Goal: Use online tool/utility

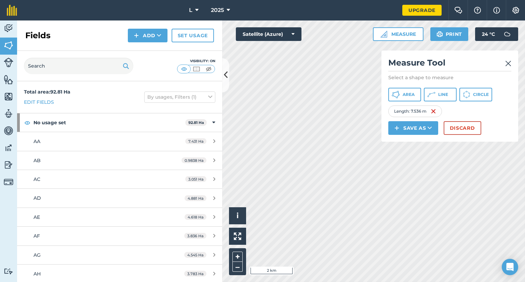
scroll to position [340, 0]
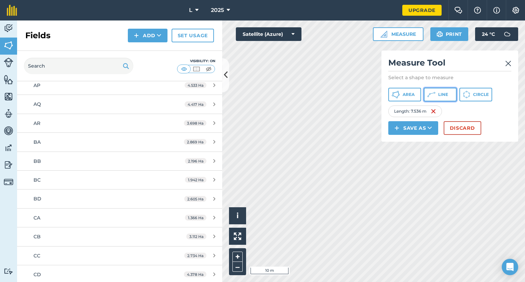
click at [454, 93] on button "Line" at bounding box center [440, 95] width 33 height 14
click at [433, 111] on img at bounding box center [432, 111] width 5 height 8
click at [432, 110] on img at bounding box center [430, 111] width 5 height 8
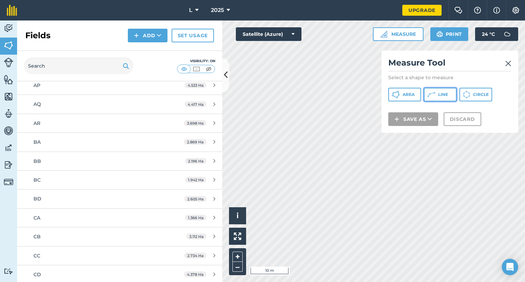
click at [437, 95] on button "Line" at bounding box center [440, 95] width 33 height 14
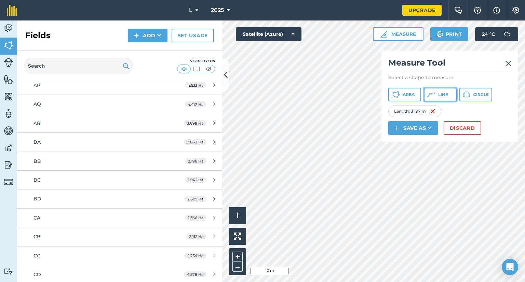
click at [439, 95] on span "Line" at bounding box center [443, 94] width 10 height 5
click at [446, 94] on span "Line" at bounding box center [443, 94] width 10 height 5
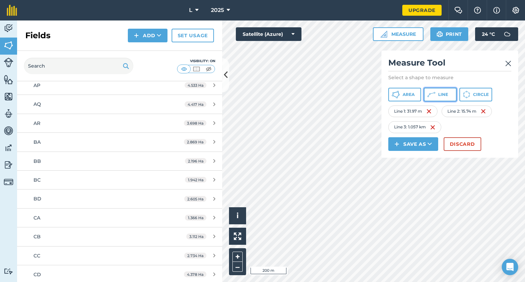
click at [438, 97] on button "Line" at bounding box center [440, 95] width 33 height 14
click at [429, 114] on img at bounding box center [428, 111] width 5 height 8
click at [430, 125] on img at bounding box center [428, 127] width 5 height 8
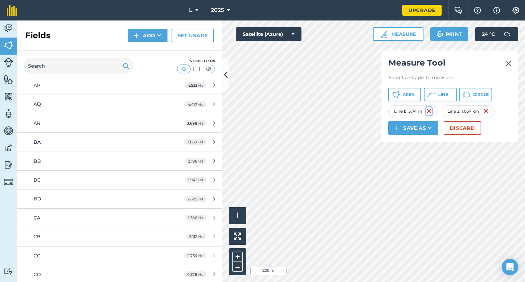
click at [429, 112] on img at bounding box center [428, 111] width 5 height 8
click at [436, 111] on img at bounding box center [435, 111] width 5 height 8
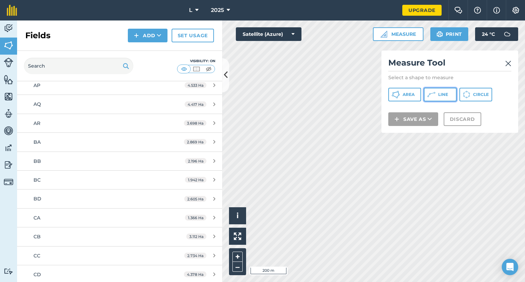
click at [434, 95] on icon at bounding box center [431, 95] width 8 height 8
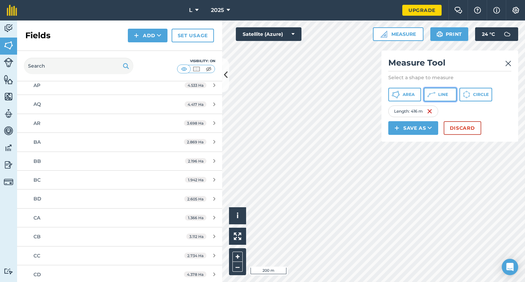
click at [436, 93] on button "Line" at bounding box center [440, 95] width 33 height 14
click at [438, 96] on span "Line" at bounding box center [443, 94] width 10 height 5
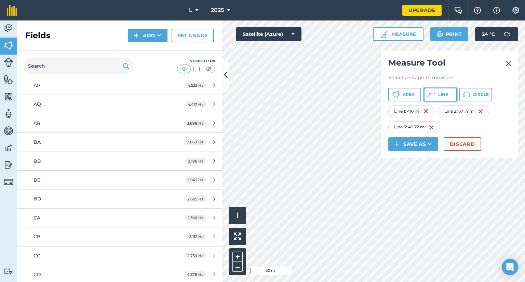
click at [429, 95] on icon at bounding box center [431, 95] width 8 height 8
click at [432, 97] on icon at bounding box center [431, 95] width 8 height 8
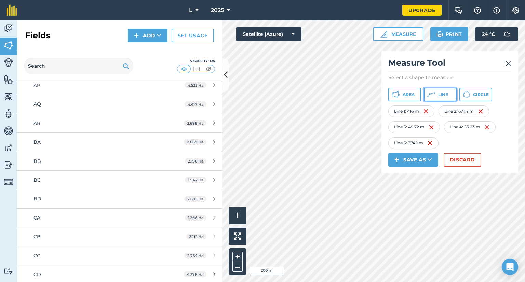
click at [435, 94] on button "Line" at bounding box center [440, 95] width 33 height 14
click at [510, 64] on img at bounding box center [508, 63] width 6 height 8
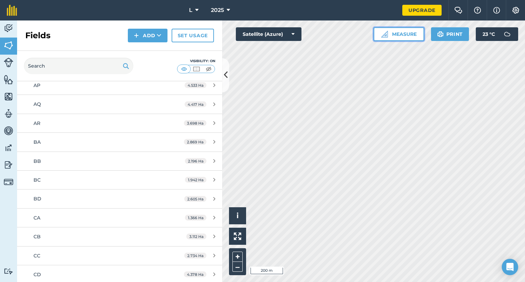
click at [403, 35] on button "Measure" at bounding box center [398, 34] width 51 height 14
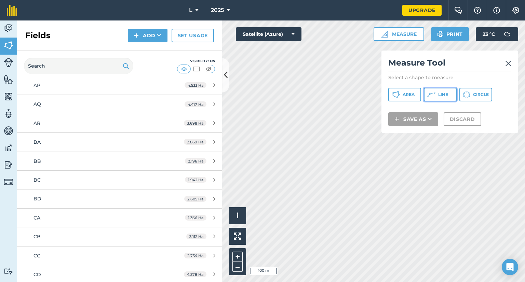
click at [443, 96] on span "Line" at bounding box center [443, 94] width 10 height 5
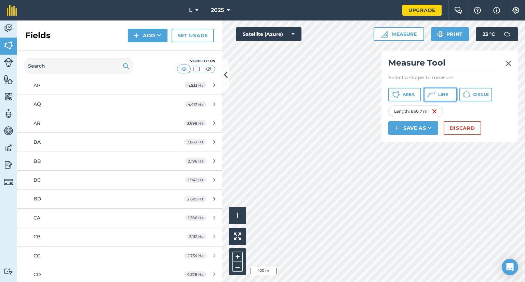
click at [438, 100] on button "Line" at bounding box center [440, 95] width 33 height 14
click at [439, 94] on span "Line" at bounding box center [443, 94] width 10 height 5
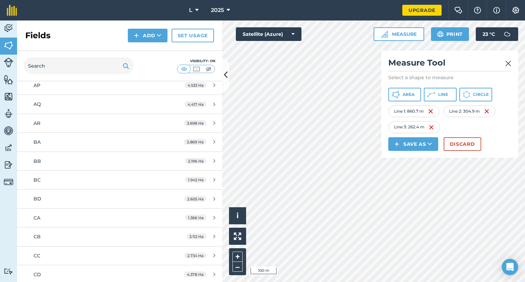
click at [508, 63] on img at bounding box center [508, 63] width 6 height 8
